Goal: Information Seeking & Learning: Learn about a topic

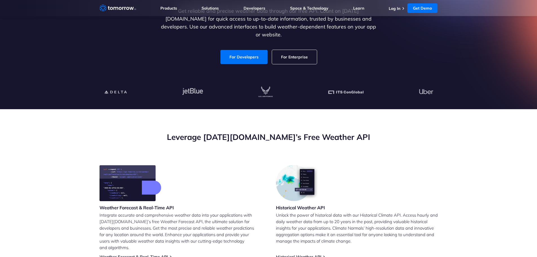
scroll to position [188, 0]
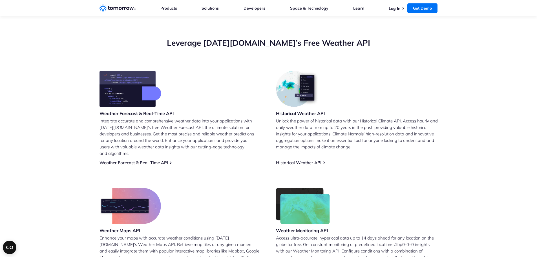
click at [134, 101] on img at bounding box center [130, 89] width 62 height 36
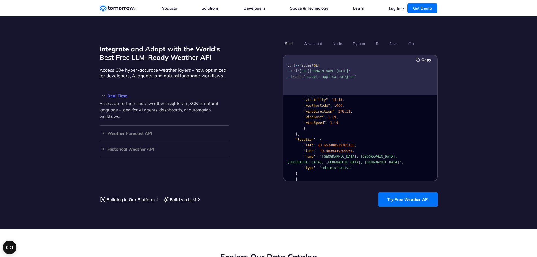
scroll to position [113, 0]
drag, startPoint x: 323, startPoint y: 149, endPoint x: 354, endPoint y: 150, distance: 31.0
click at [341, 154] on span ""[GEOGRAPHIC_DATA], [GEOGRAPHIC_DATA], [GEOGRAPHIC_DATA], [GEOGRAPHIC_DATA], [G…" at bounding box center [344, 159] width 114 height 10
click at [411, 147] on pre "{ "data" : { "time" : "[DATE]T13:53:00Z" , "values" : { "cloudBase" : null , "c…" at bounding box center [360, 84] width 154 height 201
drag, startPoint x: 428, startPoint y: 147, endPoint x: 332, endPoint y: 151, distance: 95.3
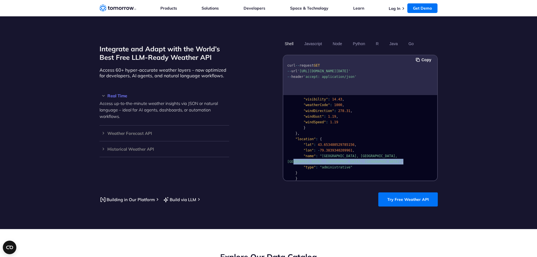
click at [376, 151] on pre "{ "data" : { "time" : "[DATE]T13:53:00Z" , "values" : { "cloudBase" : null , "c…" at bounding box center [360, 84] width 154 height 201
click at [330, 154] on span ""[GEOGRAPHIC_DATA], [GEOGRAPHIC_DATA], [GEOGRAPHIC_DATA], [GEOGRAPHIC_DATA], [G…" at bounding box center [344, 159] width 114 height 10
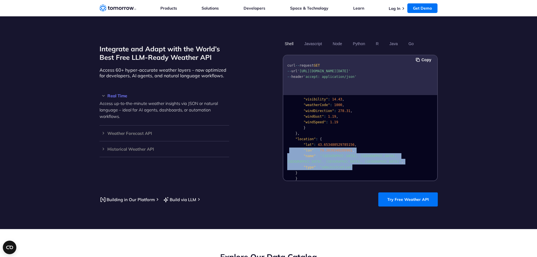
drag, startPoint x: 331, startPoint y: 152, endPoint x: 284, endPoint y: 142, distance: 48.2
click at [285, 142] on pre "{ "data" : { "time" : "[DATE]T13:53:00Z" , "values" : { "cloudBase" : null , "c…" at bounding box center [360, 84] width 154 height 201
